Goal: Transaction & Acquisition: Obtain resource

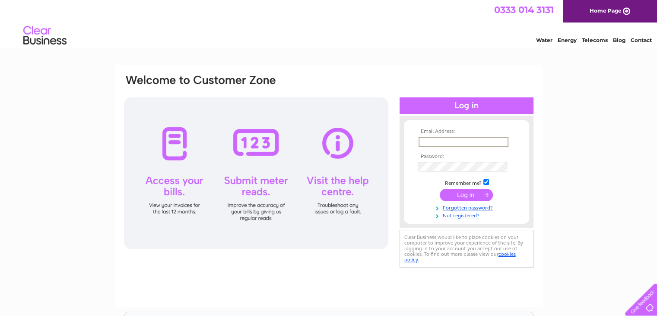
click at [430, 141] on input "text" at bounding box center [464, 142] width 90 height 10
type input "airraidcafe@gmail.com"
click at [440, 188] on input "submit" at bounding box center [466, 194] width 53 height 12
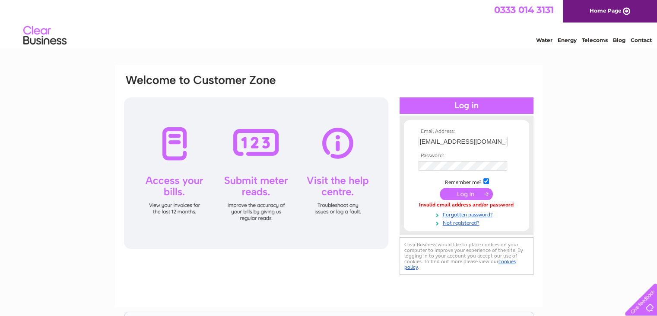
click at [444, 171] on td at bounding box center [467, 166] width 100 height 14
click at [440, 188] on input "submit" at bounding box center [466, 194] width 53 height 12
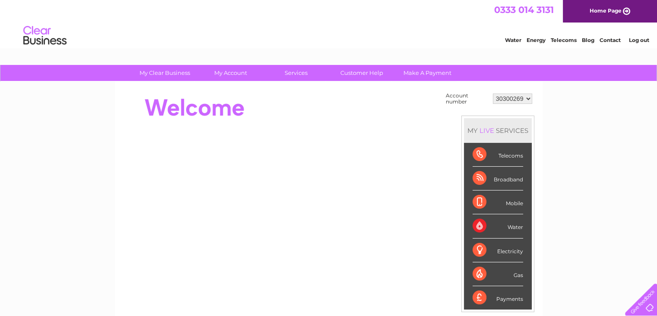
click at [224, 82] on div "Account number 30300269 MY LIVE SERVICES Telecoms Broadband Mobile Water Electr…" at bounding box center [329, 243] width 428 height 323
click at [226, 79] on link "My Account" at bounding box center [230, 73] width 71 height 16
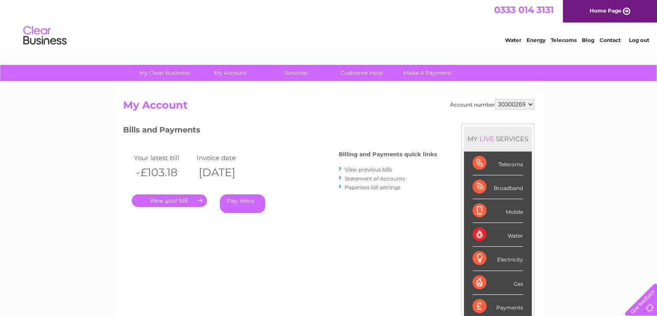
click at [163, 190] on div ". Pay Here" at bounding box center [218, 187] width 173 height 13
click at [163, 204] on link "." at bounding box center [169, 200] width 75 height 13
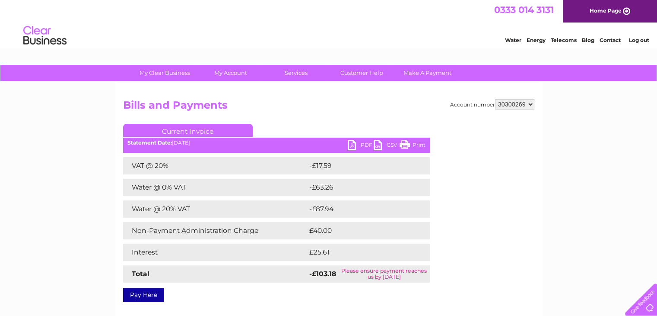
click at [364, 143] on link "PDF" at bounding box center [361, 146] width 26 height 13
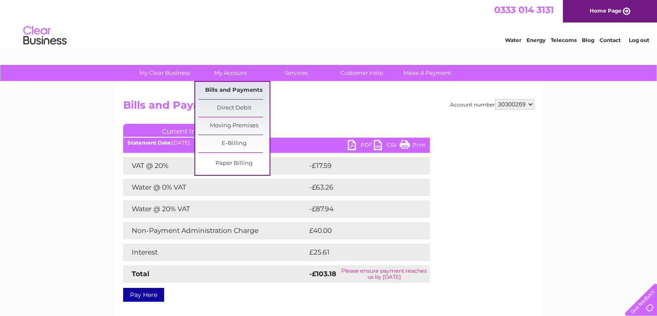
click at [228, 84] on link "Bills and Payments" at bounding box center [233, 90] width 71 height 17
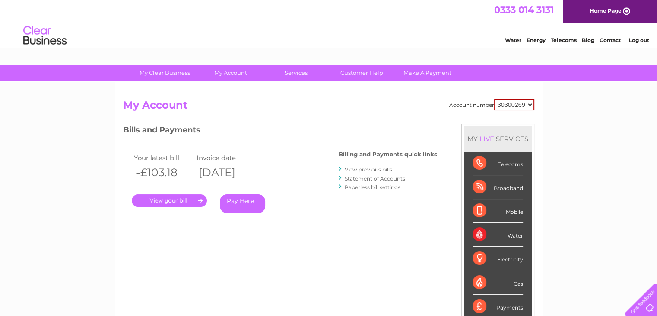
click at [379, 169] on link "View previous bills" at bounding box center [369, 169] width 48 height 6
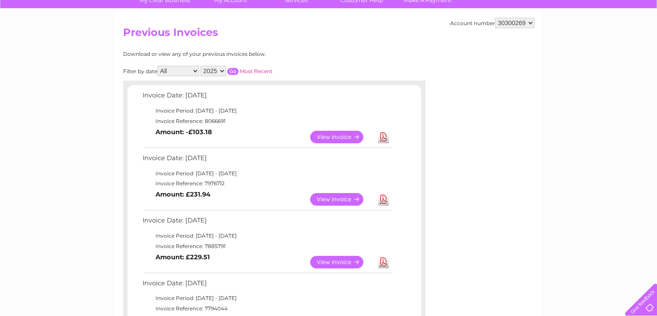
scroll to position [86, 0]
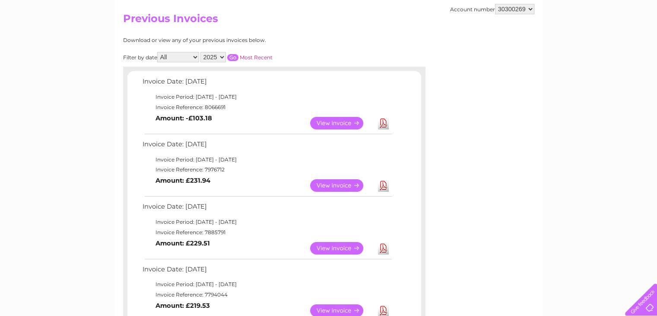
click at [351, 182] on link "View" at bounding box center [342, 185] width 64 height 13
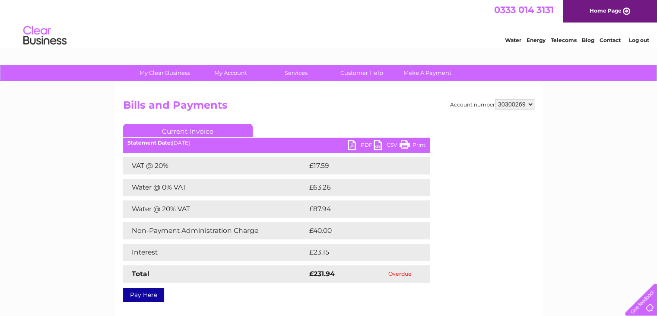
click at [365, 139] on ul "Current Invoice" at bounding box center [276, 132] width 307 height 16
click at [365, 143] on link "PDF" at bounding box center [361, 146] width 26 height 13
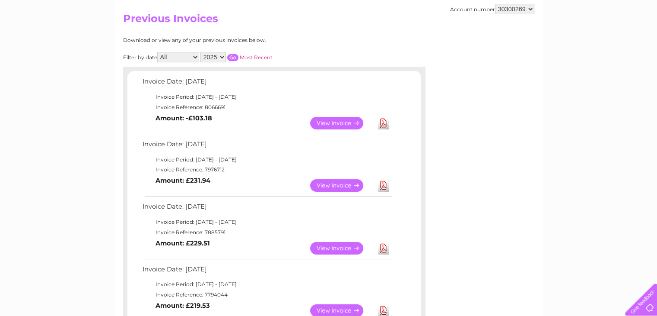
click at [355, 120] on link "View" at bounding box center [342, 123] width 64 height 13
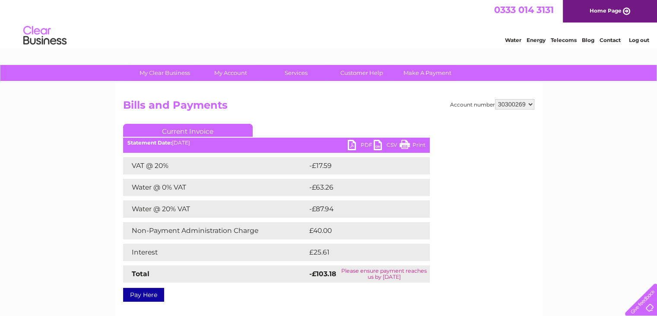
click at [363, 142] on link "PDF" at bounding box center [361, 146] width 26 height 13
